Goal: Find specific page/section: Find specific page/section

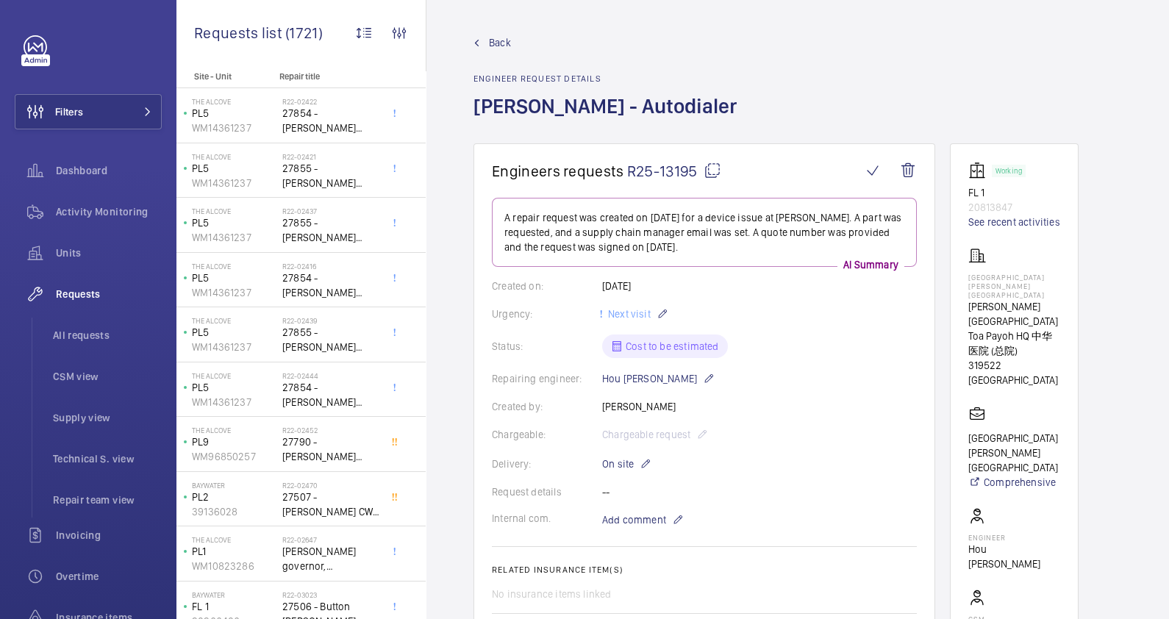
scroll to position [18, 0]
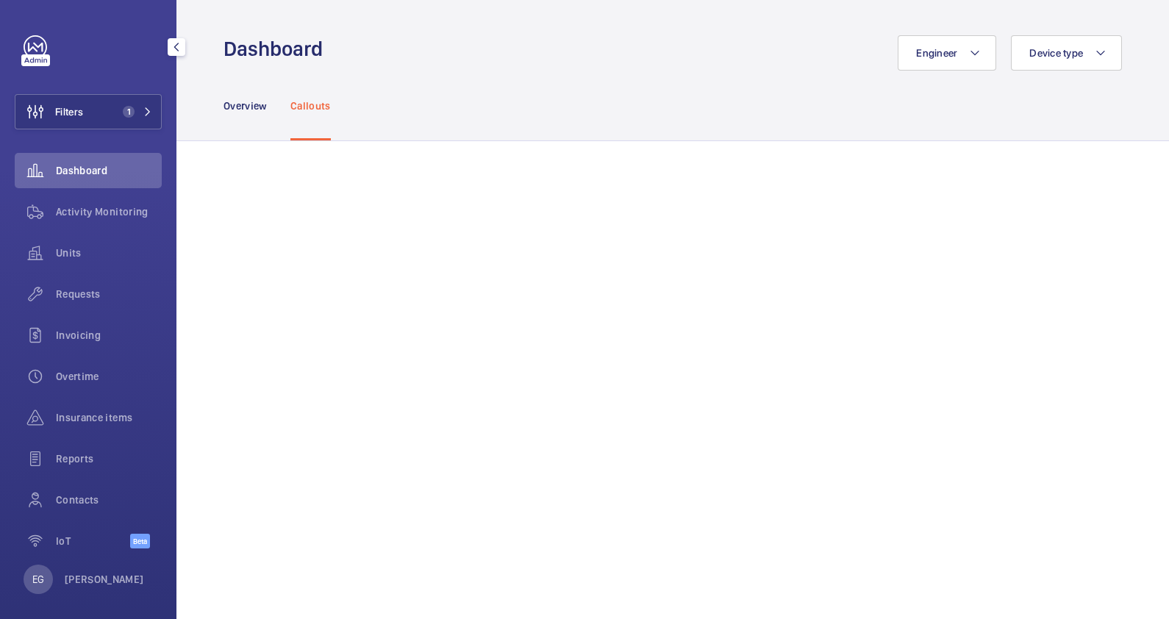
click at [123, 108] on span "1" at bounding box center [129, 112] width 12 height 12
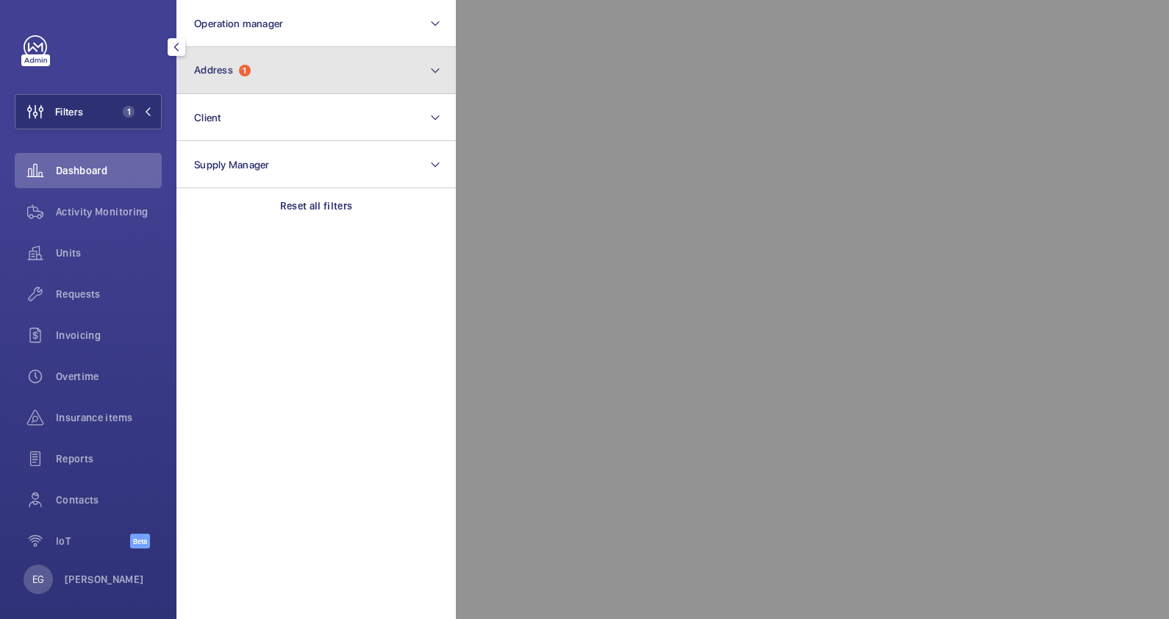
click at [257, 70] on button "Address 1" at bounding box center [316, 70] width 279 height 47
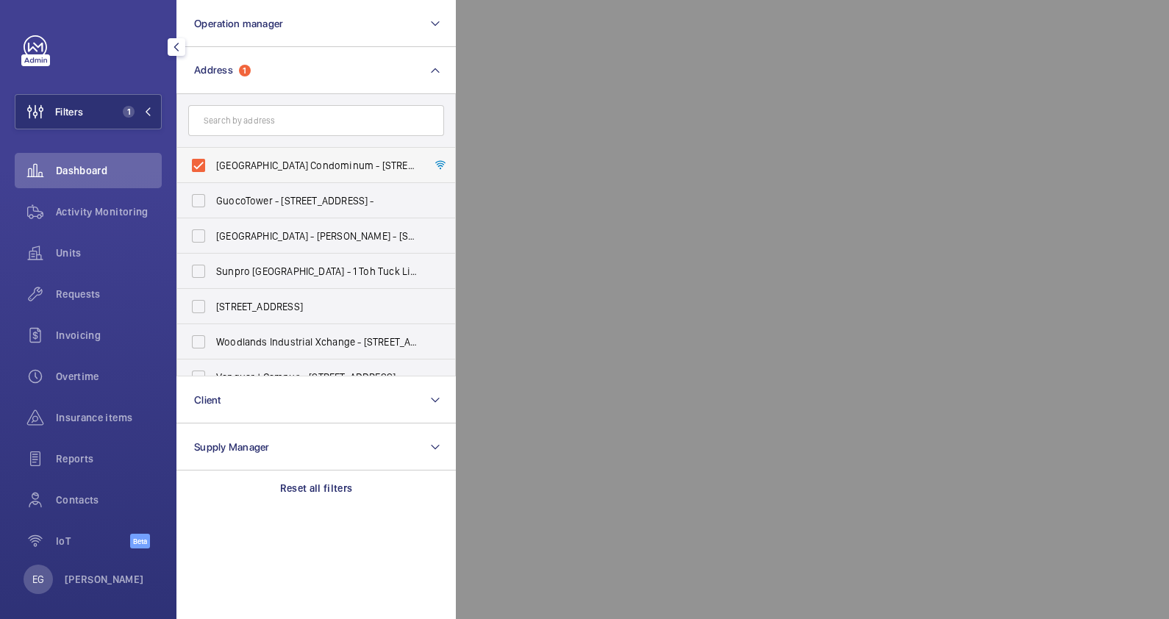
click at [310, 165] on span "[GEOGRAPHIC_DATA] Condominum - [STREET_ADDRESS]" at bounding box center [317, 165] width 202 height 15
click at [213, 165] on input "[GEOGRAPHIC_DATA] Condominum - [STREET_ADDRESS]" at bounding box center [198, 165] width 29 height 29
checkbox input "false"
click at [313, 119] on input "text" at bounding box center [316, 120] width 256 height 31
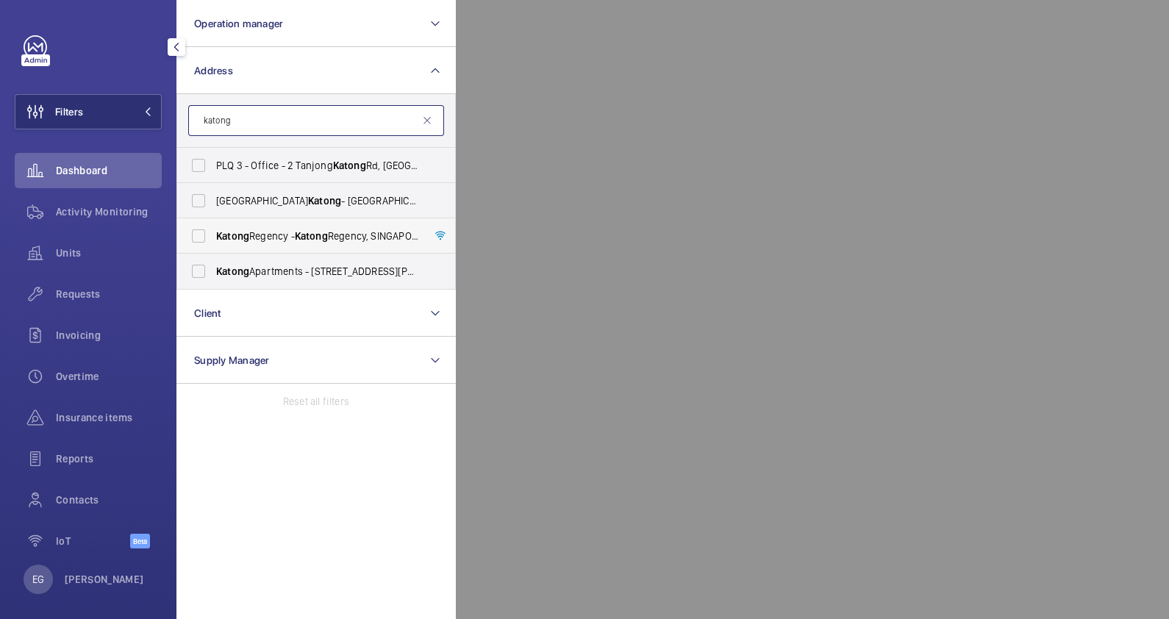
type input "katong"
click at [305, 236] on span "Katong" at bounding box center [311, 236] width 33 height 12
click at [213, 236] on input "Katong Regency - [GEOGRAPHIC_DATA]" at bounding box center [198, 235] width 29 height 29
checkbox input "true"
click at [735, 119] on div at bounding box center [1040, 309] width 1169 height 619
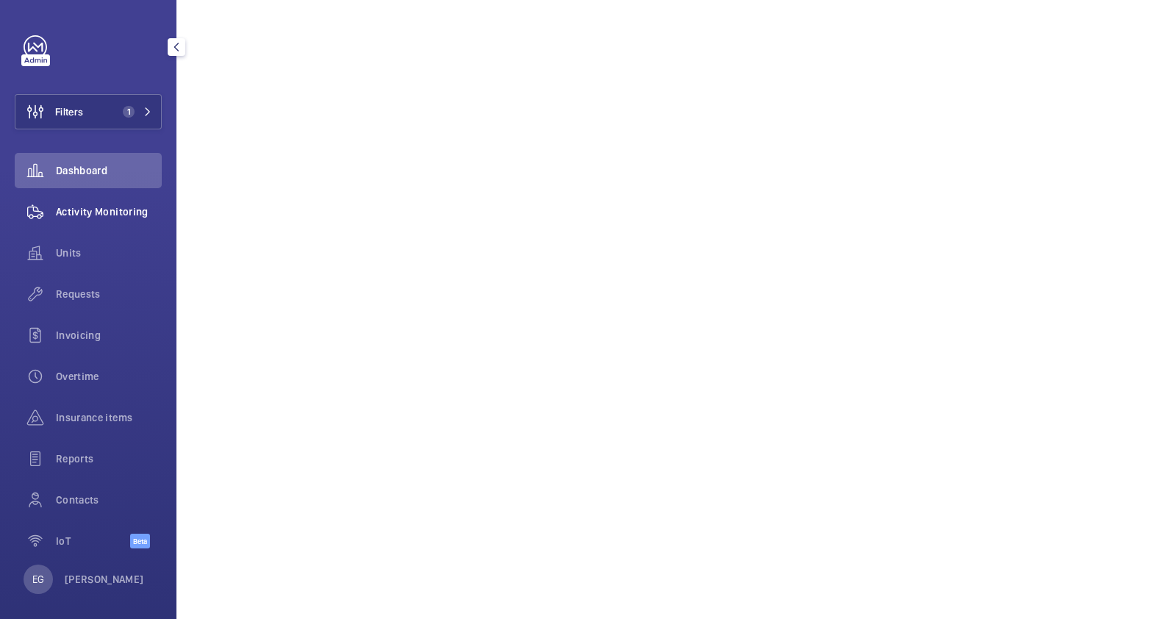
click at [99, 199] on div "Activity Monitoring" at bounding box center [88, 211] width 147 height 35
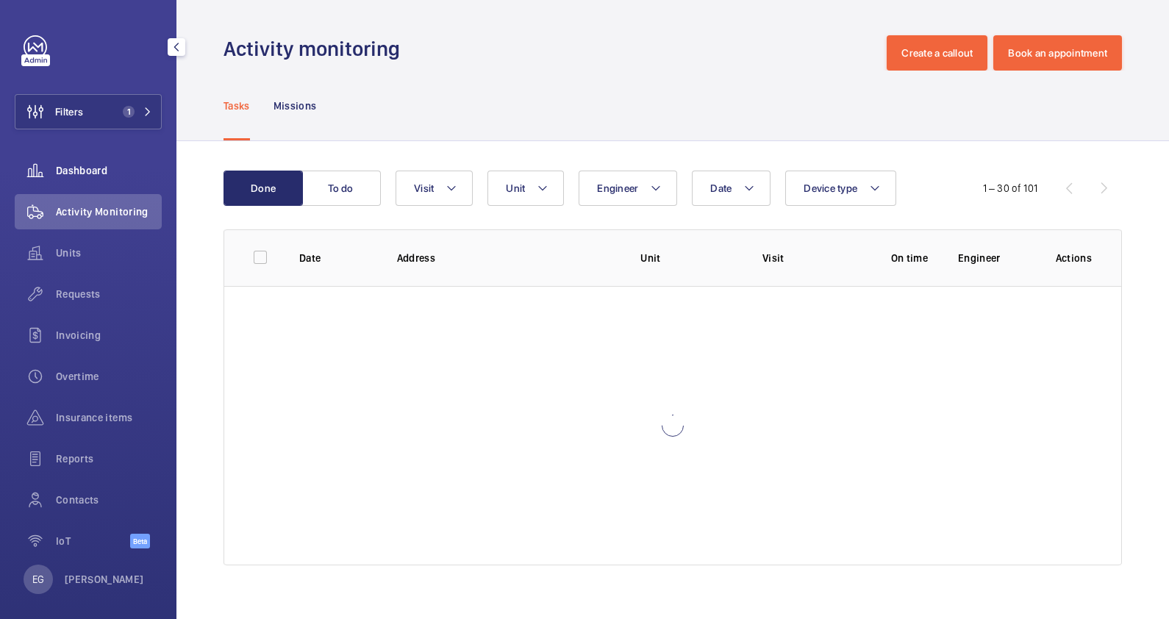
click at [105, 174] on span "Dashboard" at bounding box center [109, 170] width 106 height 15
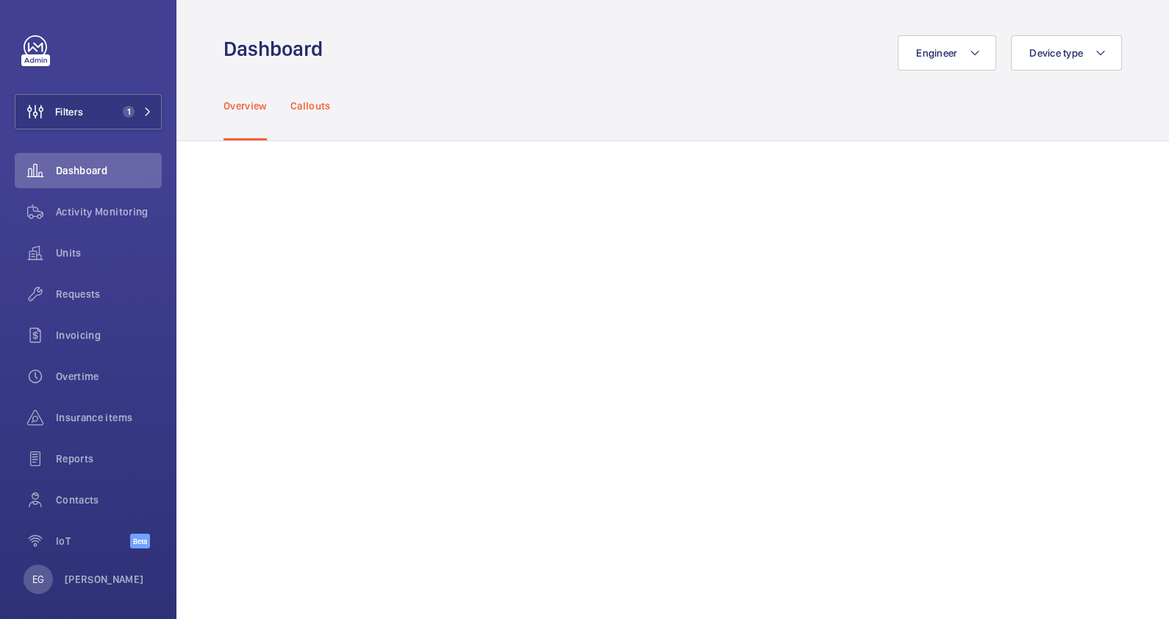
click at [307, 111] on p "Callouts" at bounding box center [310, 106] width 40 height 15
